Goal: Information Seeking & Learning: Learn about a topic

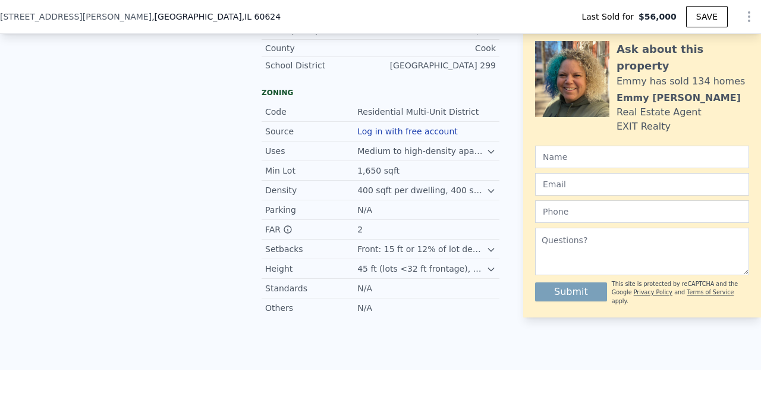
scroll to position [1006, 0]
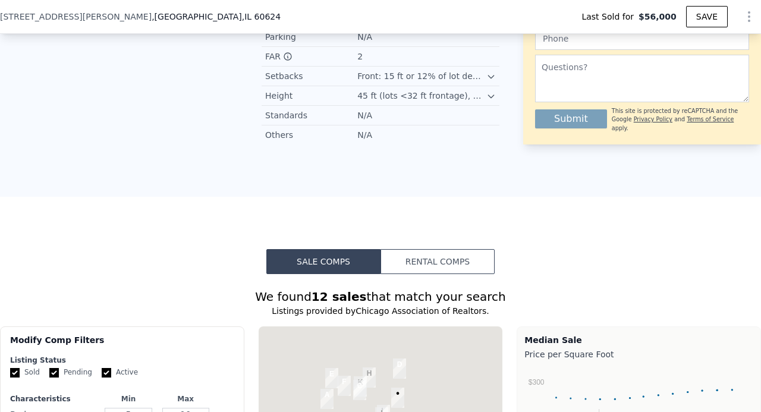
drag, startPoint x: 414, startPoint y: 262, endPoint x: 418, endPoint y: 269, distance: 7.8
click at [414, 260] on button "Rental Comps" at bounding box center [438, 261] width 114 height 25
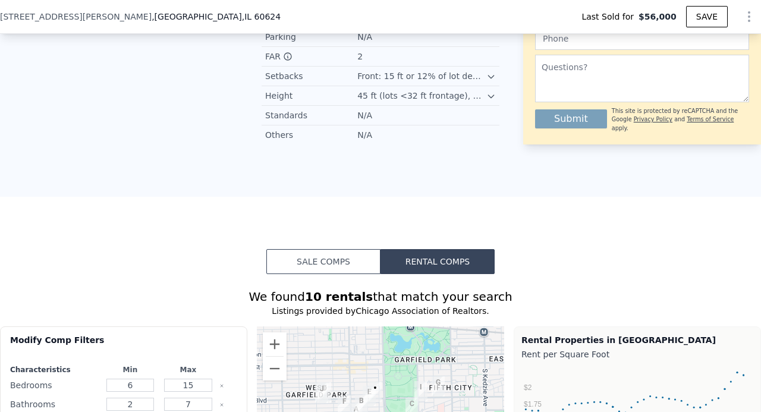
drag, startPoint x: 318, startPoint y: 271, endPoint x: 315, endPoint y: 277, distance: 6.6
click at [315, 271] on button "Sale Comps" at bounding box center [323, 261] width 114 height 25
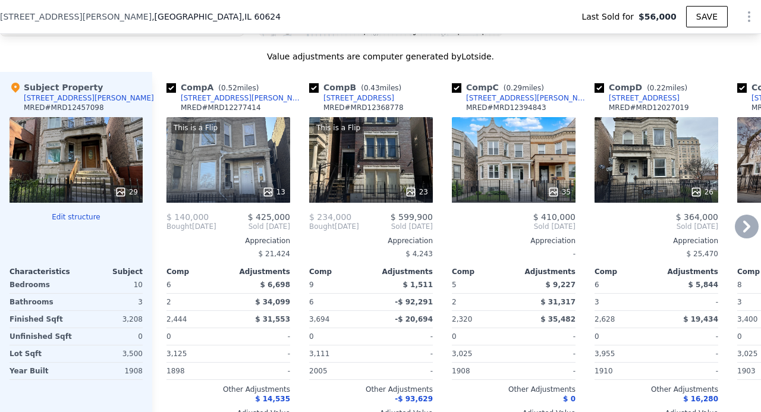
scroll to position [1427, 0]
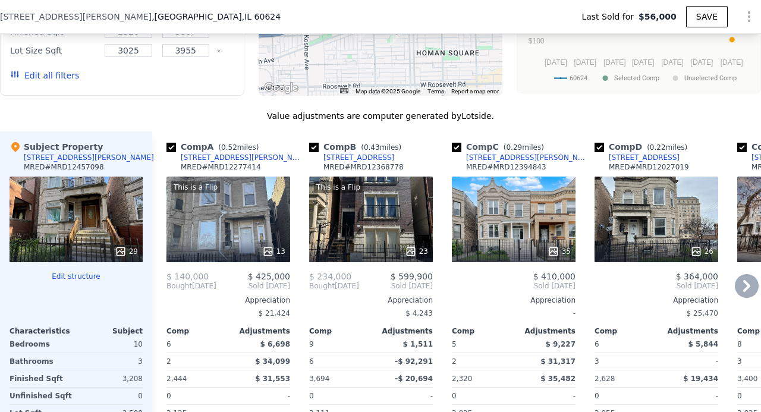
click at [252, 230] on div "This is a Flip 13" at bounding box center [229, 220] width 124 height 86
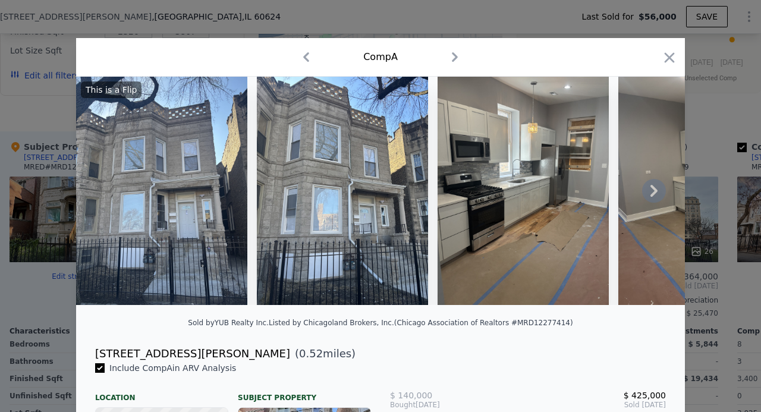
click at [648, 193] on icon at bounding box center [654, 191] width 24 height 24
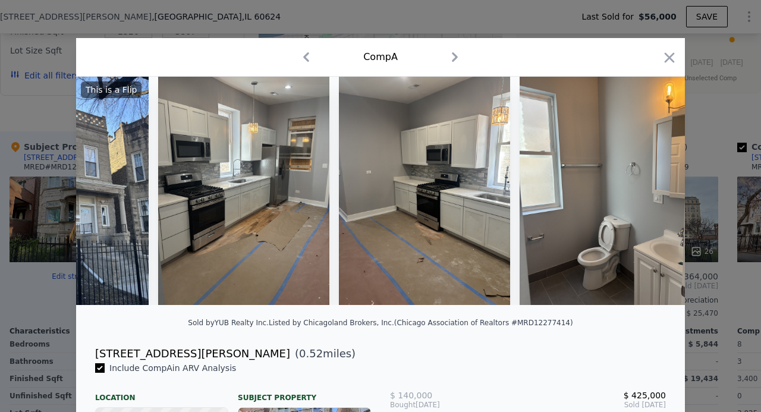
scroll to position [0, 285]
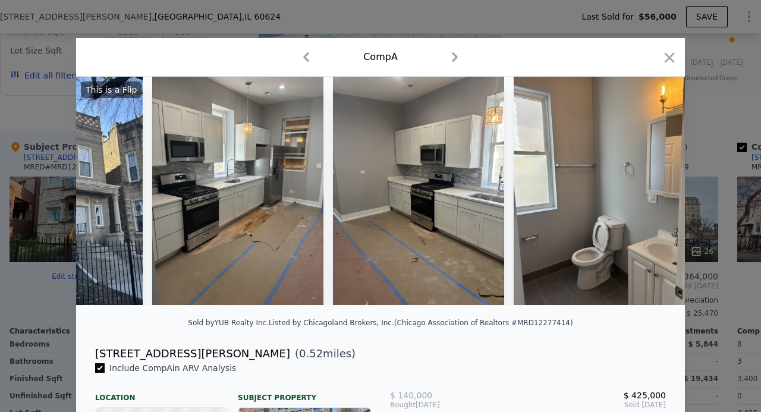
click at [648, 193] on div "This is a Flip" at bounding box center [380, 191] width 609 height 228
click at [648, 193] on icon at bounding box center [654, 191] width 24 height 24
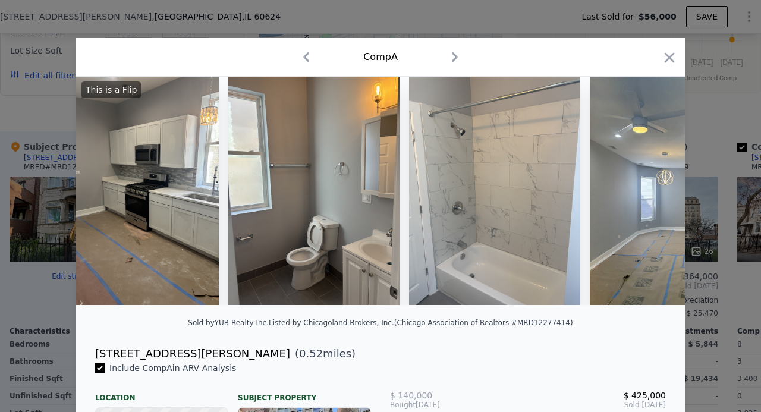
click at [648, 193] on img at bounding box center [675, 191] width 171 height 228
click at [648, 193] on icon at bounding box center [654, 191] width 24 height 24
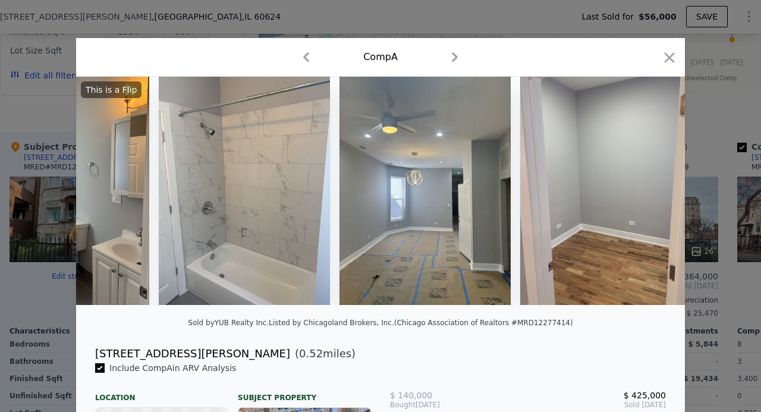
click at [648, 193] on img at bounding box center [605, 191] width 171 height 228
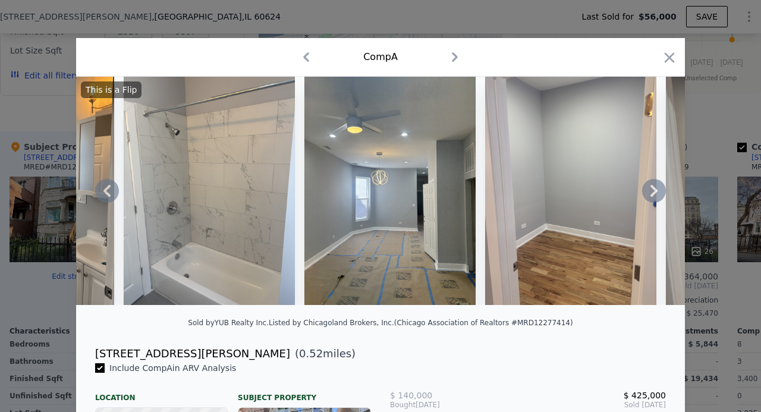
click at [648, 193] on div "This is a Flip" at bounding box center [380, 191] width 609 height 228
click at [648, 193] on icon at bounding box center [654, 191] width 24 height 24
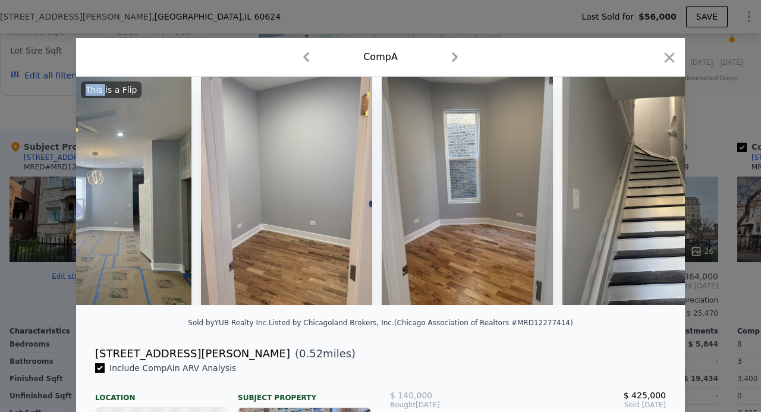
click at [648, 193] on img at bounding box center [648, 191] width 171 height 228
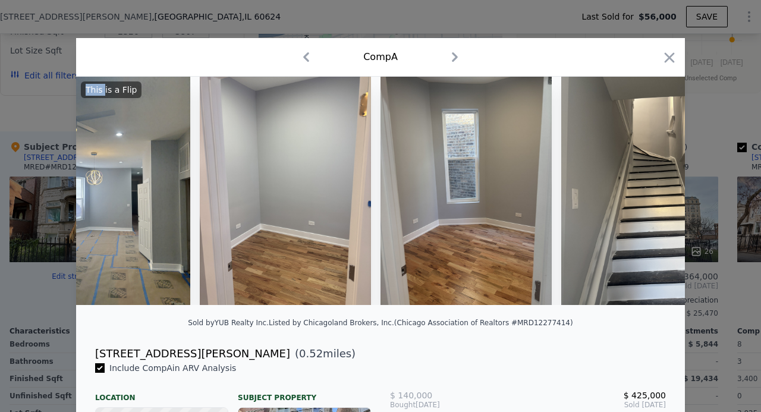
click at [648, 193] on img at bounding box center [646, 191] width 171 height 228
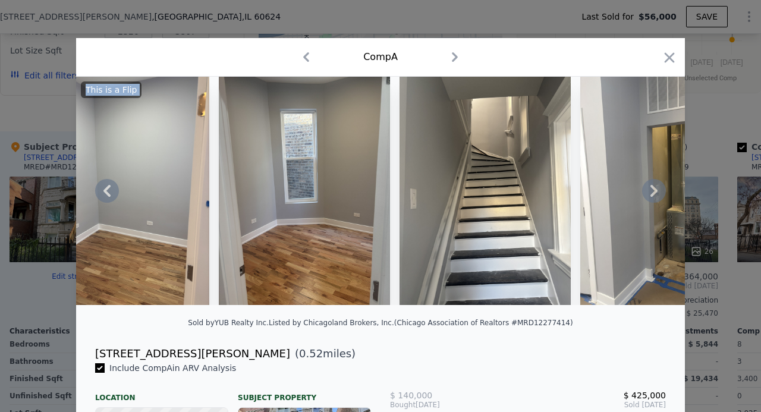
click at [648, 193] on div at bounding box center [380, 191] width 609 height 228
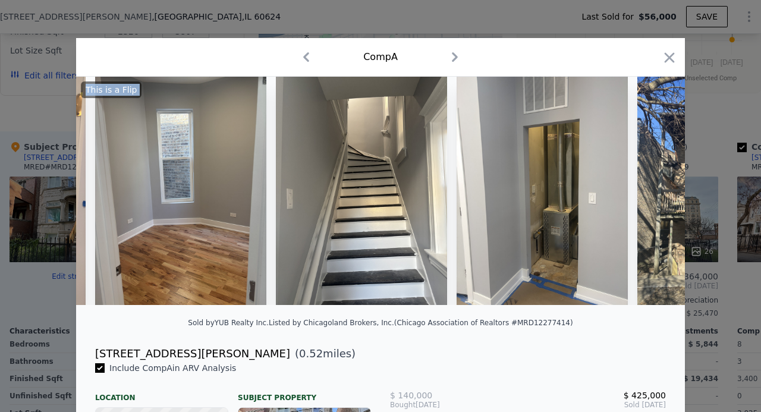
click at [648, 193] on img at bounding box center [723, 191] width 171 height 228
click at [648, 193] on icon at bounding box center [654, 191] width 24 height 24
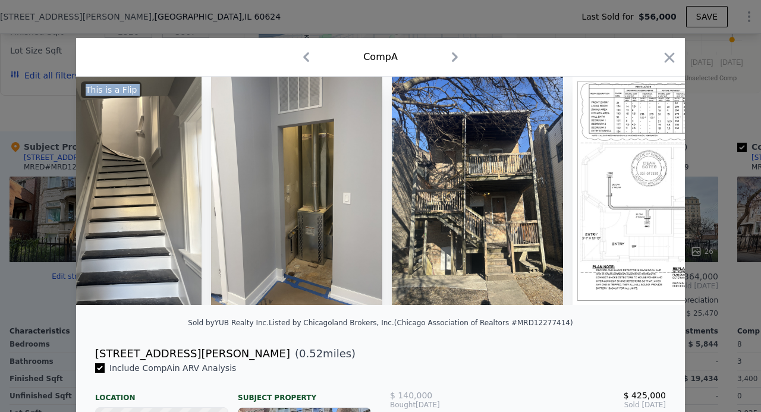
click at [648, 193] on img at bounding box center [749, 191] width 353 height 228
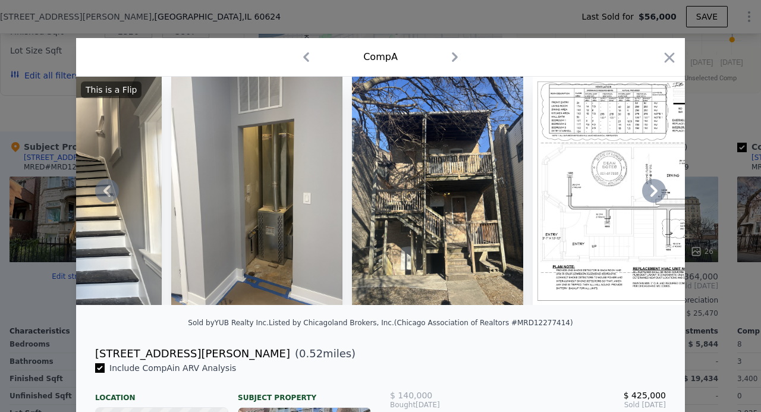
click at [648, 193] on icon at bounding box center [654, 191] width 24 height 24
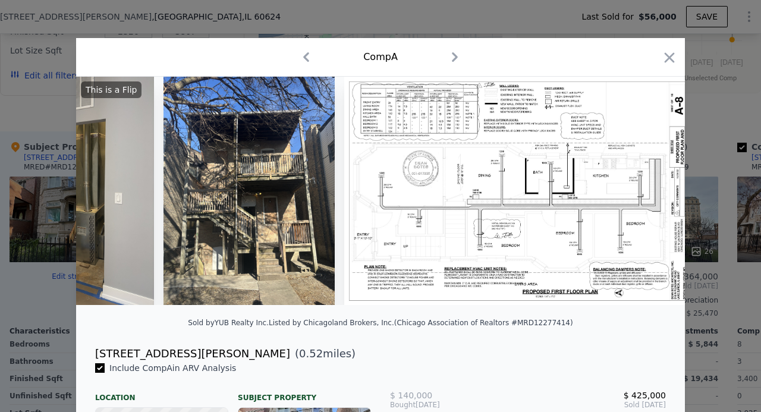
scroll to position [0, 1913]
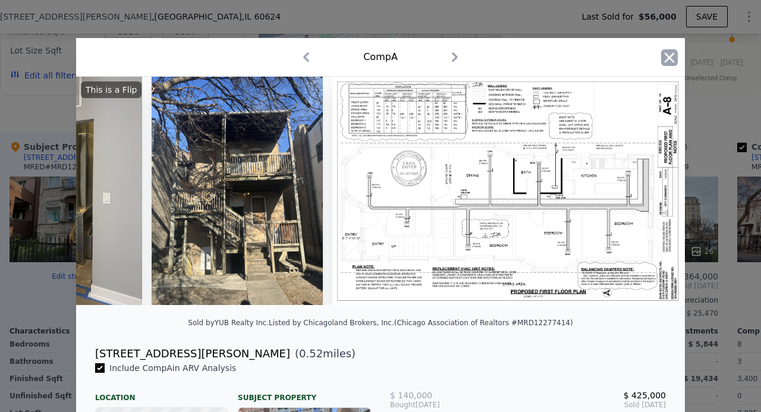
click at [665, 57] on icon "button" at bounding box center [670, 57] width 10 height 10
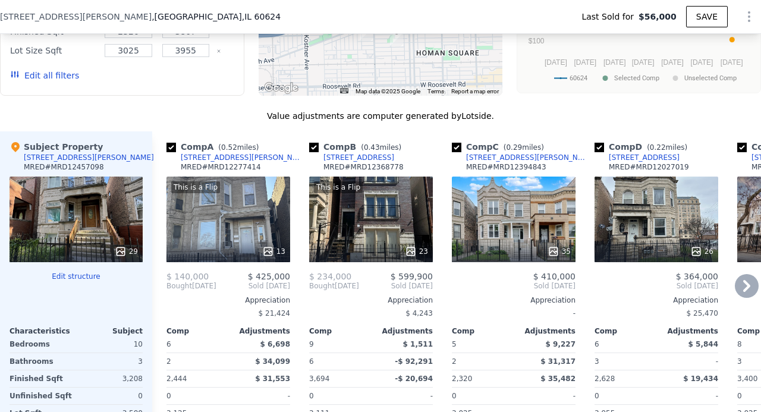
click at [388, 217] on div "This is a Flip 23" at bounding box center [371, 220] width 124 height 86
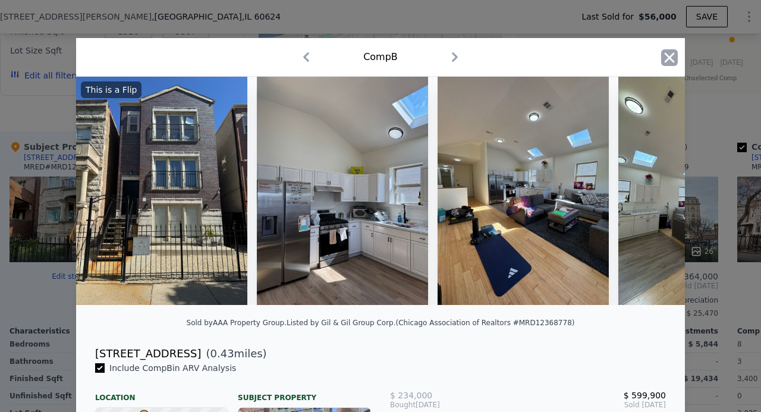
click at [663, 59] on icon "button" at bounding box center [669, 57] width 17 height 17
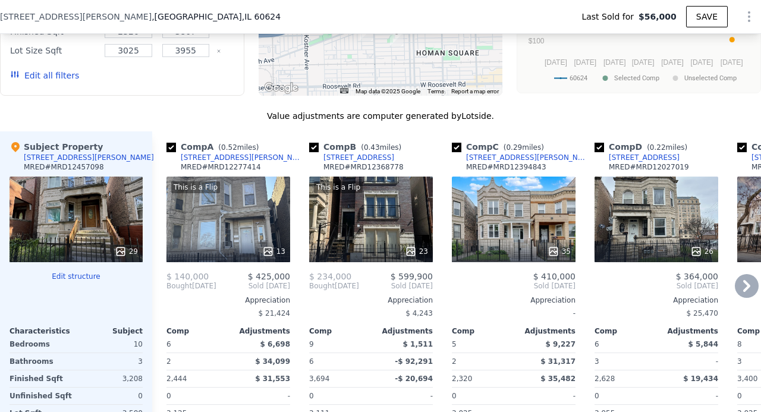
scroll to position [1368, 0]
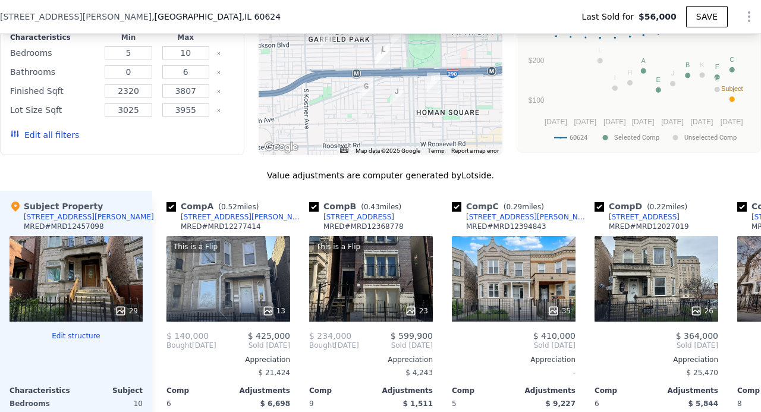
type input "$ 457,000"
type input "$ 77,651"
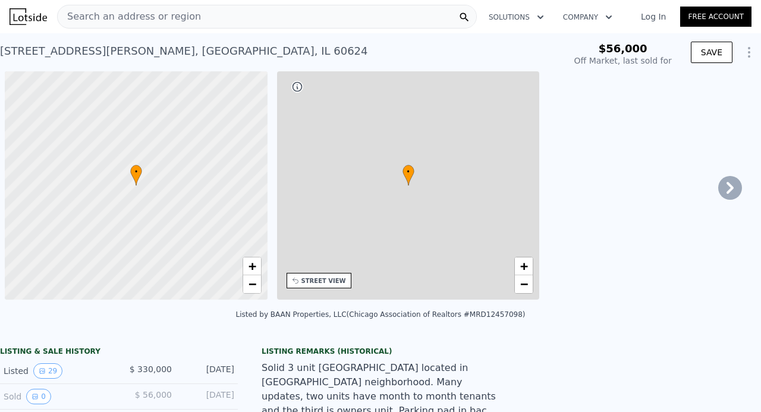
type input "-$ 353,377"
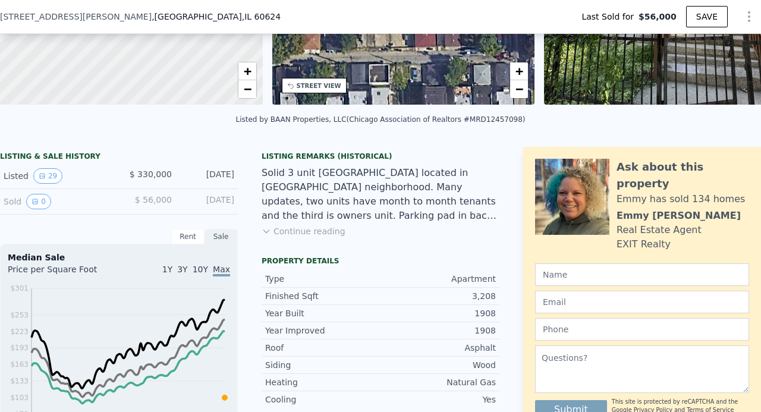
scroll to position [178, 0]
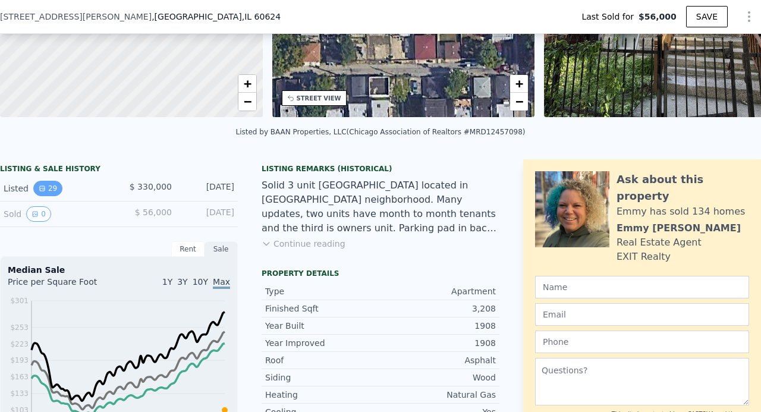
click at [45, 196] on button "29" at bounding box center [47, 188] width 29 height 15
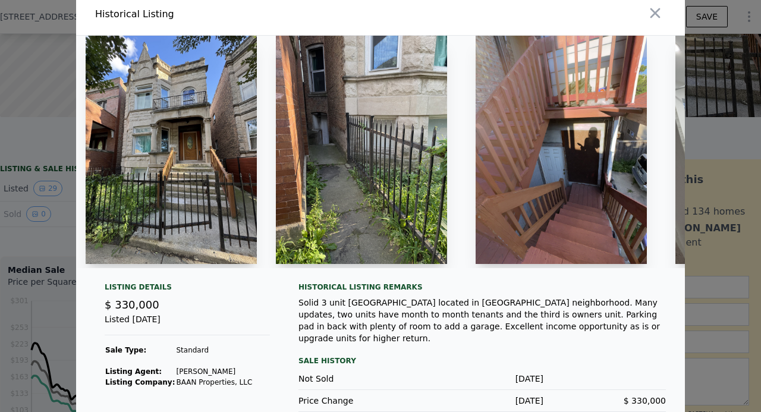
scroll to position [0, 0]
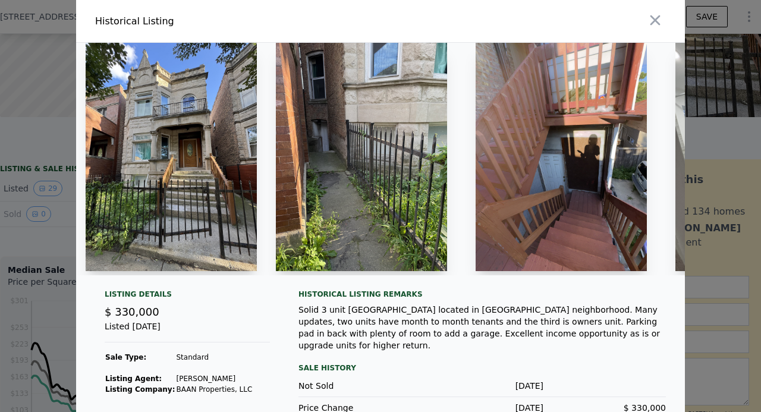
click at [648, 26] on icon "button" at bounding box center [655, 20] width 17 height 17
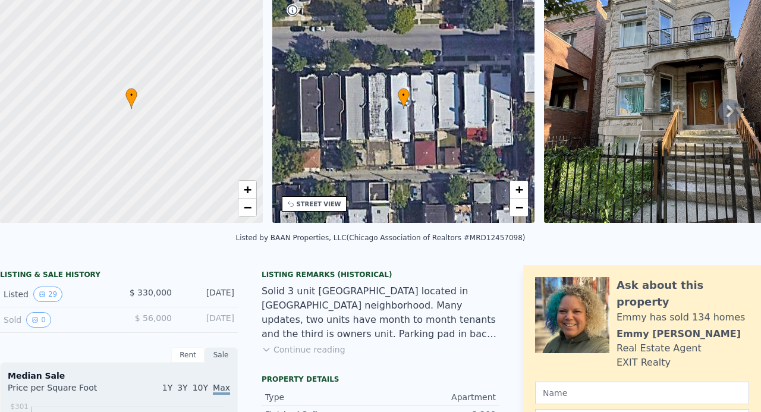
scroll to position [4, 0]
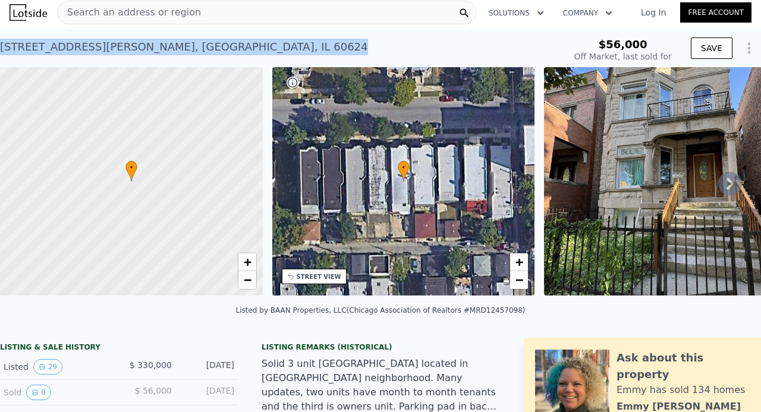
drag, startPoint x: 145, startPoint y: 48, endPoint x: 0, endPoint y: 41, distance: 145.3
click at [0, 41] on div "3831 W Jackson Blvd , Chicago , IL 60624 Sold Aug 2025 for $330k" at bounding box center [280, 50] width 560 height 33
